Goal: Information Seeking & Learning: Learn about a topic

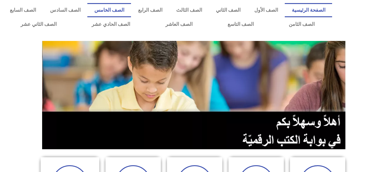
click at [122, 12] on link "الصف الخامس" at bounding box center [109, 10] width 44 height 14
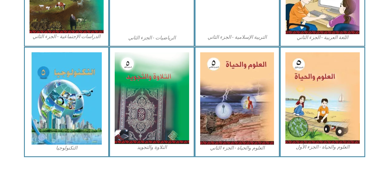
scroll to position [369, 0]
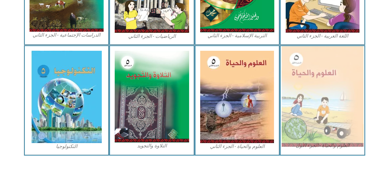
click at [306, 120] on img at bounding box center [323, 96] width 82 height 101
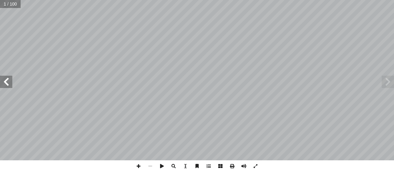
click at [7, 83] on span at bounding box center [6, 82] width 12 height 12
click at [8, 82] on span at bounding box center [6, 82] width 12 height 12
click at [2, 83] on span at bounding box center [6, 82] width 12 height 12
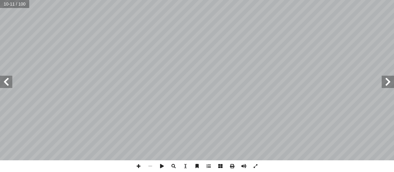
click at [387, 79] on span at bounding box center [387, 82] width 12 height 12
click at [138, 165] on span at bounding box center [139, 166] width 12 height 12
click at [251, 56] on html "الصفحة الرئيسية الصف الأول الصف الثاني الصف الثالث الصف الرابع الصف الخامس الصف…" at bounding box center [197, 28] width 394 height 56
click at [6, 81] on span at bounding box center [6, 82] width 12 height 12
click at [137, 166] on span at bounding box center [139, 166] width 12 height 12
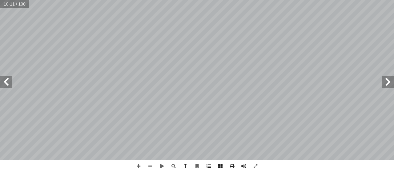
click at [6, 82] on span at bounding box center [6, 82] width 12 height 12
click at [7, 82] on span at bounding box center [6, 82] width 12 height 12
click at [385, 83] on span at bounding box center [387, 82] width 12 height 12
click at [392, 82] on span at bounding box center [387, 82] width 12 height 12
click at [149, 165] on span at bounding box center [150, 166] width 12 height 12
